Goal: Task Accomplishment & Management: Manage account settings

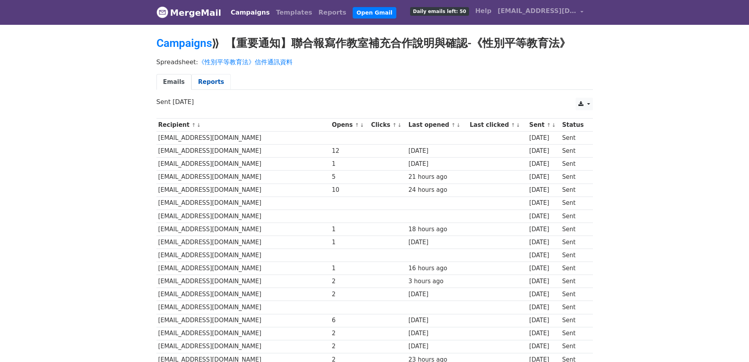
click at [216, 85] on link "Reports" at bounding box center [211, 82] width 39 height 16
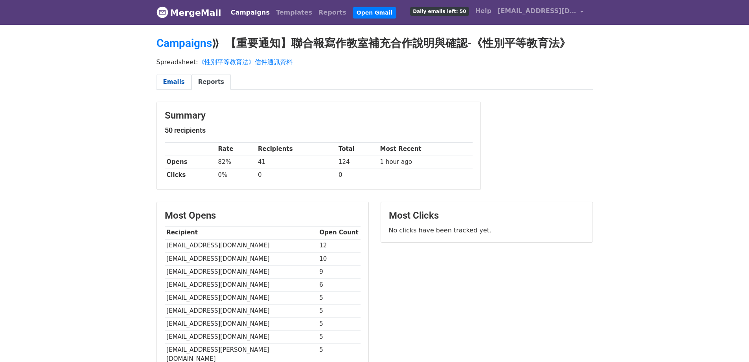
click at [172, 81] on link "Emails" at bounding box center [174, 82] width 35 height 16
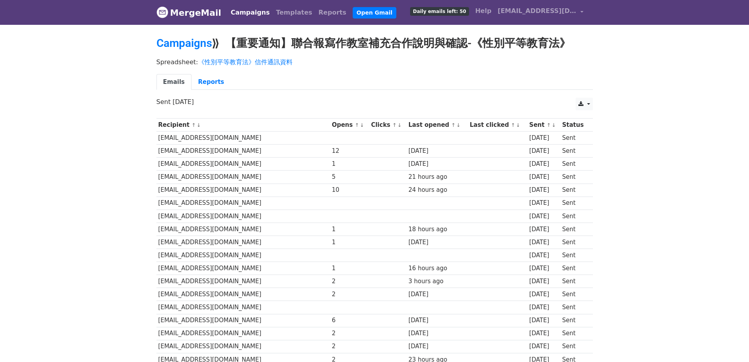
click at [190, 17] on link "MergeMail" at bounding box center [189, 12] width 65 height 17
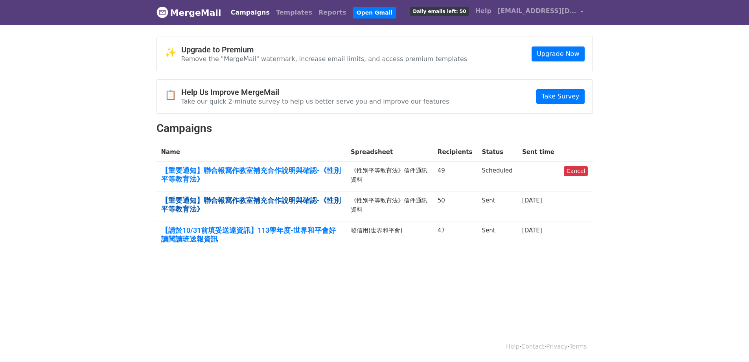
click at [219, 203] on link "【重要通知】聯合報寫作教室補充合作說明與確認-《性別平等教育法》" at bounding box center [251, 204] width 181 height 17
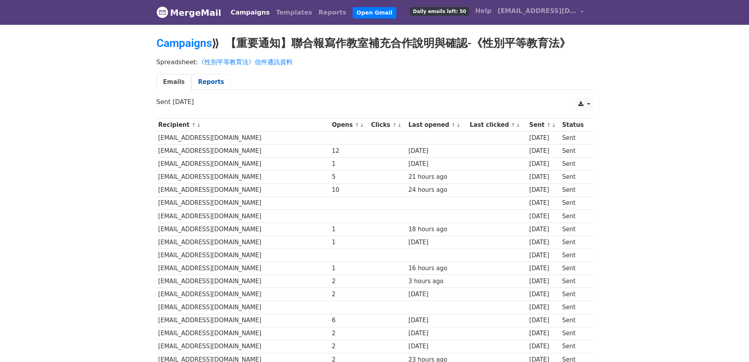
click at [202, 81] on link "Reports" at bounding box center [211, 82] width 39 height 16
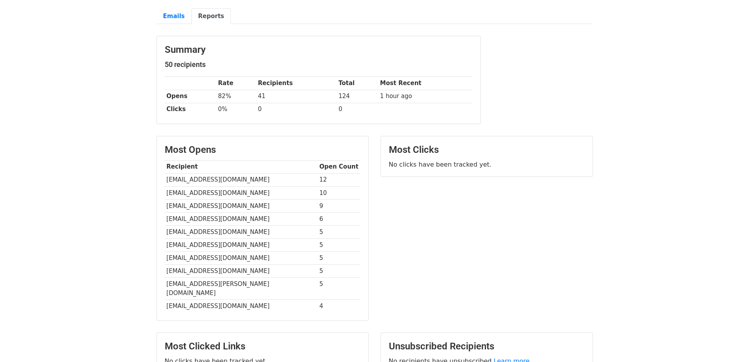
scroll to position [140, 0]
